Goal: Transaction & Acquisition: Purchase product/service

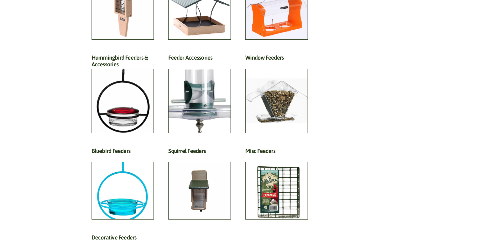
scroll to position [337, 0]
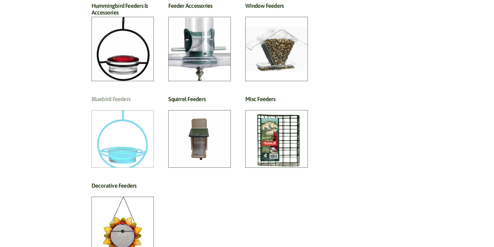
click at [125, 105] on h2 "Bluebird Feeders (5)" at bounding box center [123, 101] width 62 height 10
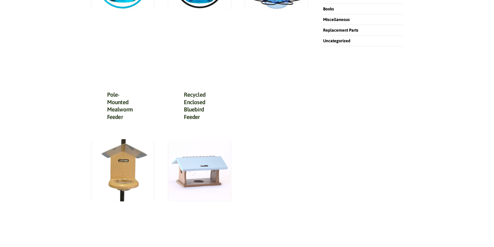
scroll to position [78, 0]
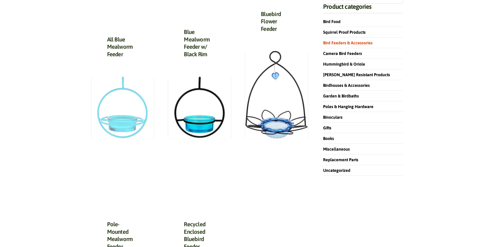
click at [120, 123] on img at bounding box center [123, 107] width 62 height 62
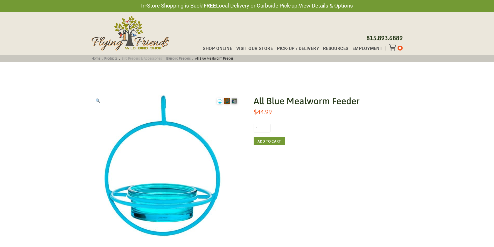
click at [144, 57] on link "Bird Feeders & Accessories" at bounding box center [142, 59] width 44 height 4
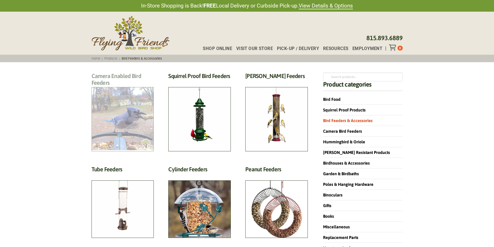
click at [122, 89] on h2 "Camera Enabled Bird Feeders (2)" at bounding box center [123, 81] width 62 height 17
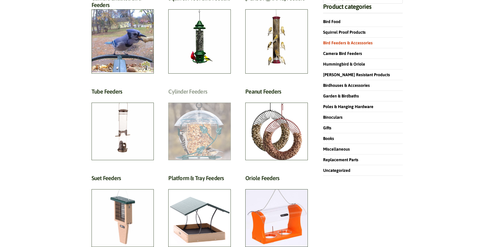
scroll to position [104, 0]
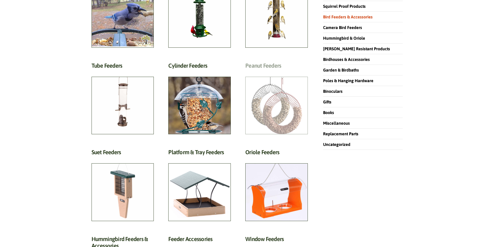
click at [283, 72] on h2 "Peanut Feeders (10)" at bounding box center [276, 67] width 62 height 10
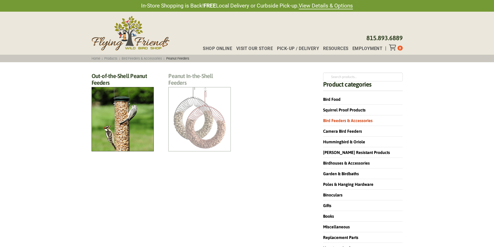
click at [202, 89] on h2 "Peanut In-the-Shell Feeders (4)" at bounding box center [199, 81] width 62 height 17
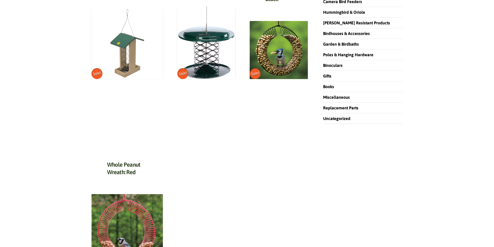
scroll to position [156, 0]
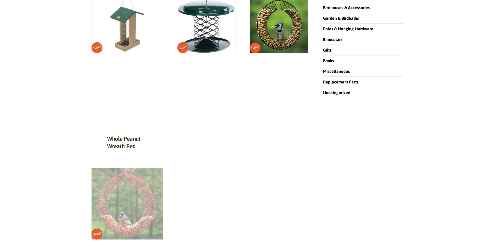
click at [114, 191] on img at bounding box center [127, 203] width 71 height 71
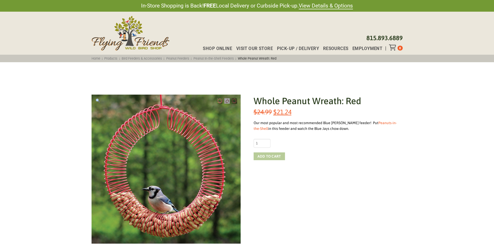
click at [268, 156] on button "Add to cart" at bounding box center [269, 156] width 31 height 8
click at [390, 48] on icon "Toggle Off Canvas Content" at bounding box center [392, 47] width 6 height 6
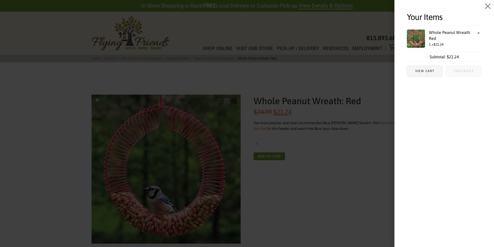
click at [465, 73] on span "Checkout" at bounding box center [463, 71] width 35 height 10
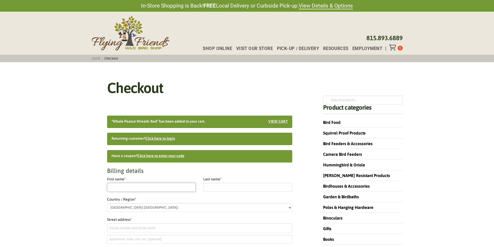
click at [135, 190] on input "First name *" at bounding box center [151, 187] width 89 height 9
type input "[PERSON_NAME]"
type input "[STREET_ADDRESS]"
type input "Warwick"
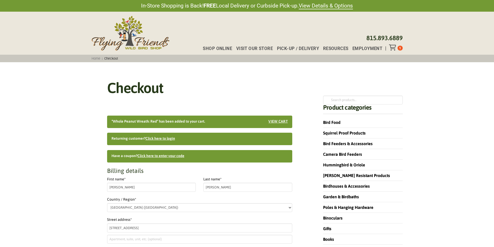
select select "RI"
type input "02886"
type input "16098501285"
type input "[EMAIL_ADDRESS][DOMAIN_NAME]"
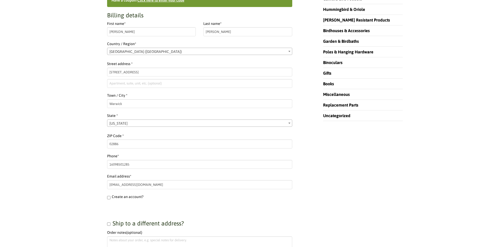
select select "RI"
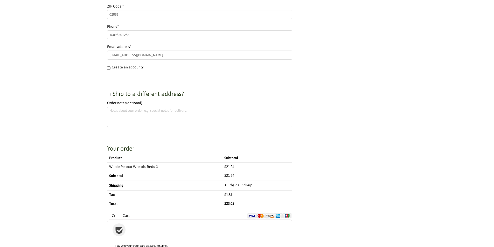
click at [109, 93] on input "Ship to a different address?" at bounding box center [108, 94] width 3 height 3
checkbox input "true"
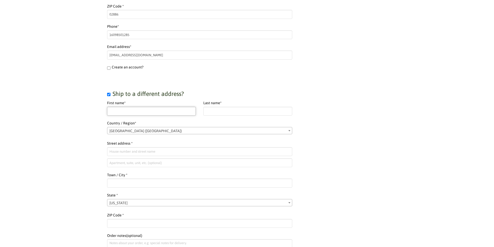
click at [129, 111] on input "First name *" at bounding box center [151, 111] width 89 height 9
type input "[PERSON_NAME]"
type input "48 n durham ln"
type input "round lake"
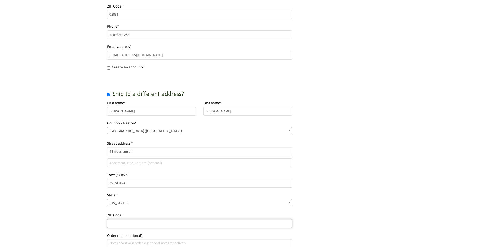
type input "60073"
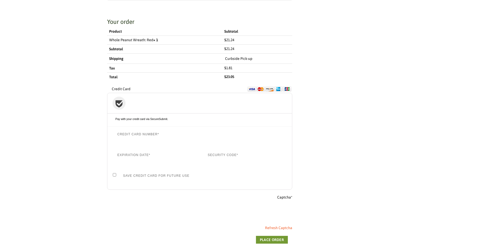
scroll to position [648, 0]
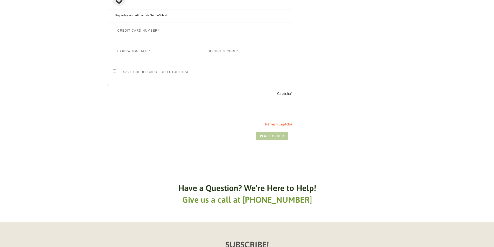
click at [268, 138] on button "Place order" at bounding box center [272, 136] width 32 height 8
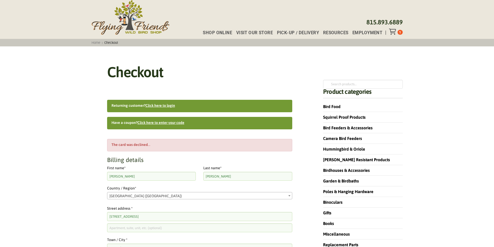
scroll to position [641, 0]
